Goal: Obtain resource: Download file/media

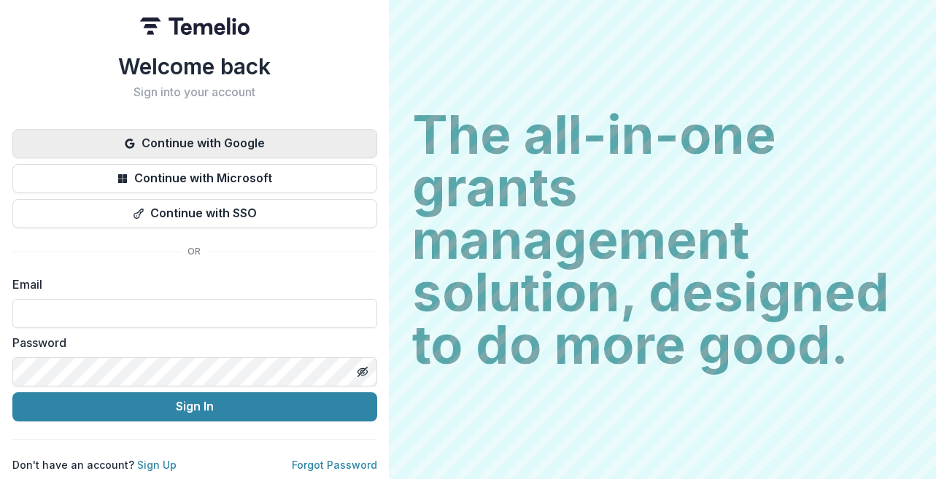
click at [337, 142] on button "Continue with Google" at bounding box center [194, 143] width 365 height 29
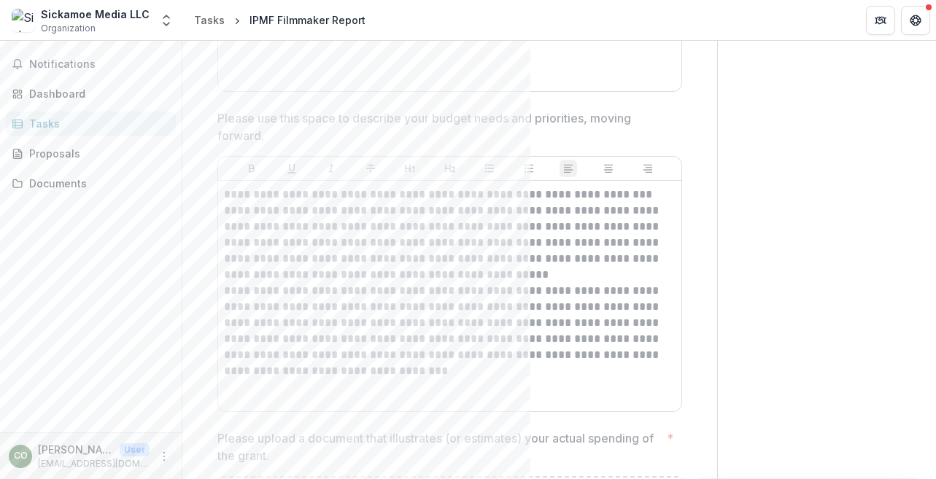
scroll to position [3387, 0]
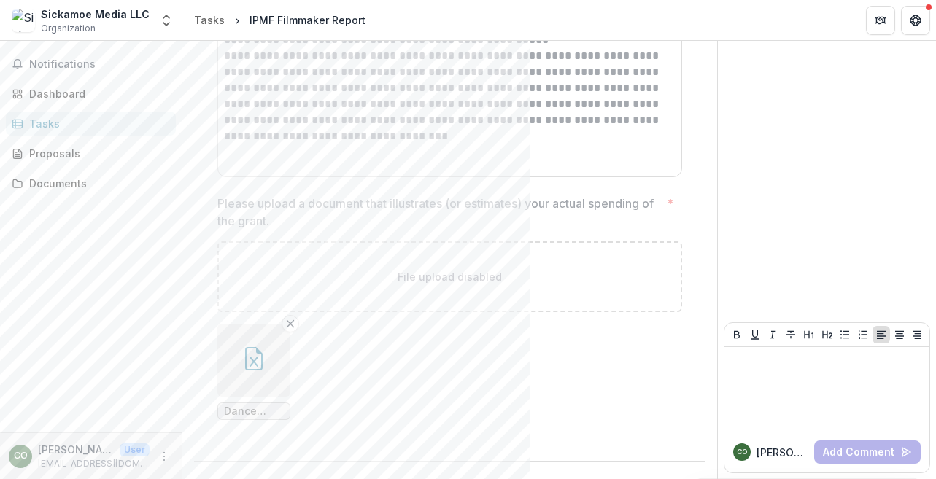
click at [256, 379] on button "button" at bounding box center [253, 360] width 73 height 73
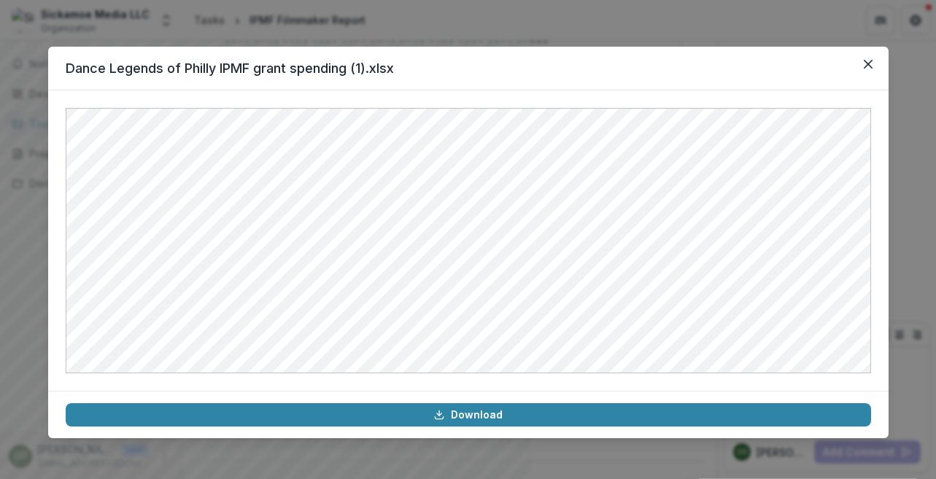
click at [534, 24] on div "Dance Legends of Philly IPMF grant spending (1).xlsx Download" at bounding box center [468, 239] width 936 height 479
